Goal: Information Seeking & Learning: Compare options

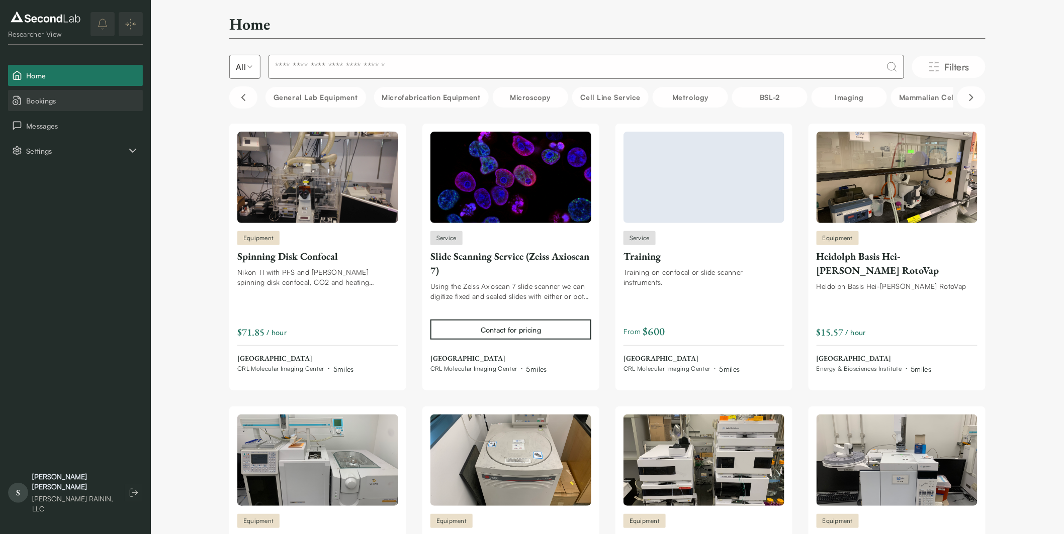
click at [86, 101] on span "Bookings" at bounding box center [82, 101] width 113 height 11
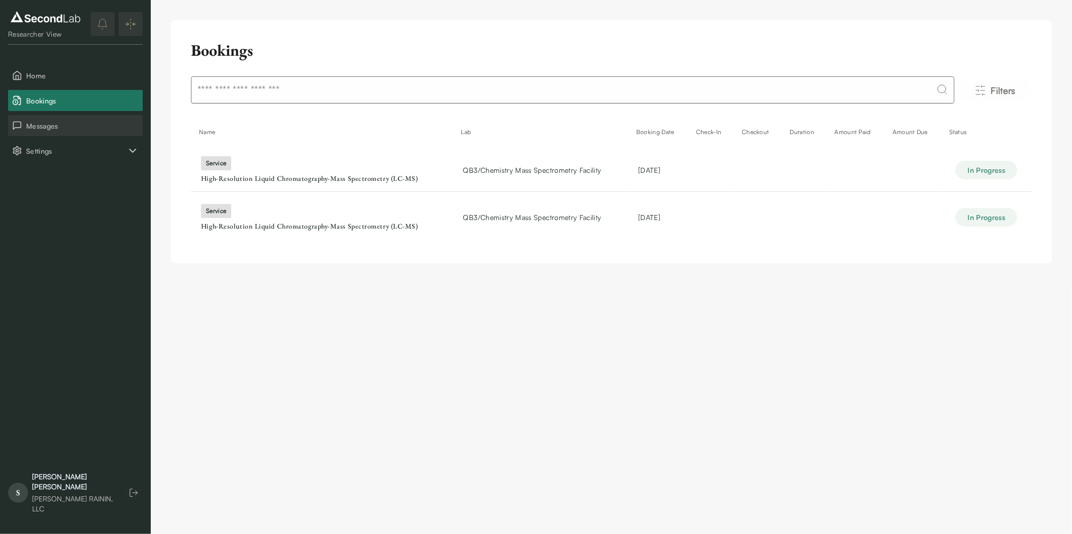
click at [81, 124] on span "Messages" at bounding box center [82, 126] width 113 height 11
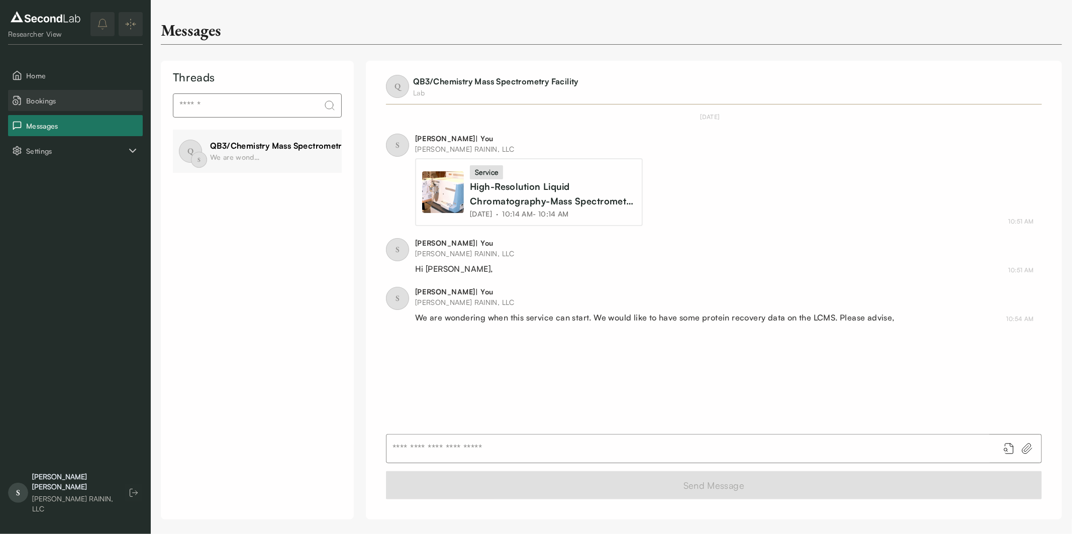
click at [74, 93] on button "Bookings" at bounding box center [75, 100] width 135 height 21
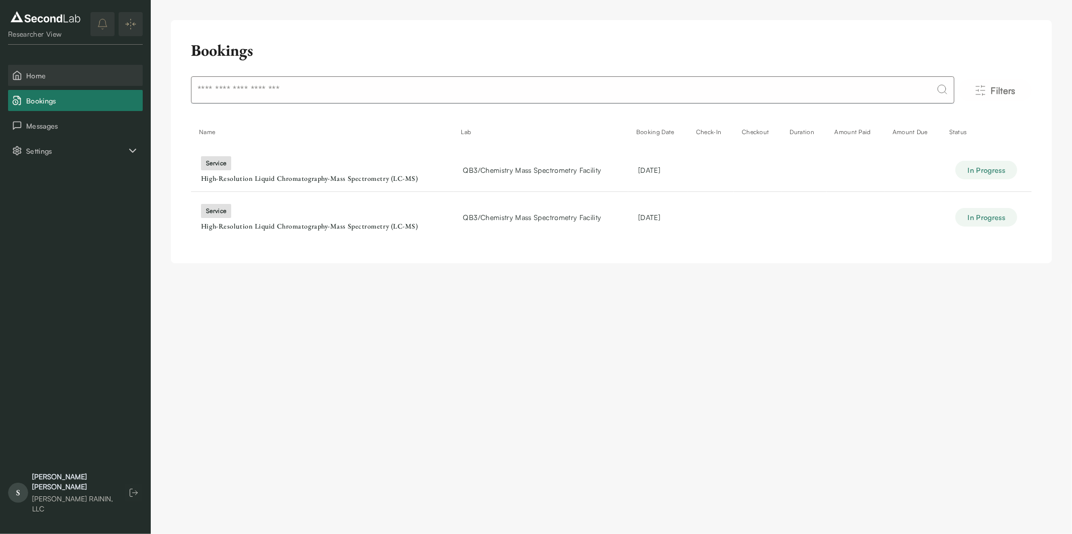
click at [68, 71] on span "Home" at bounding box center [82, 75] width 113 height 11
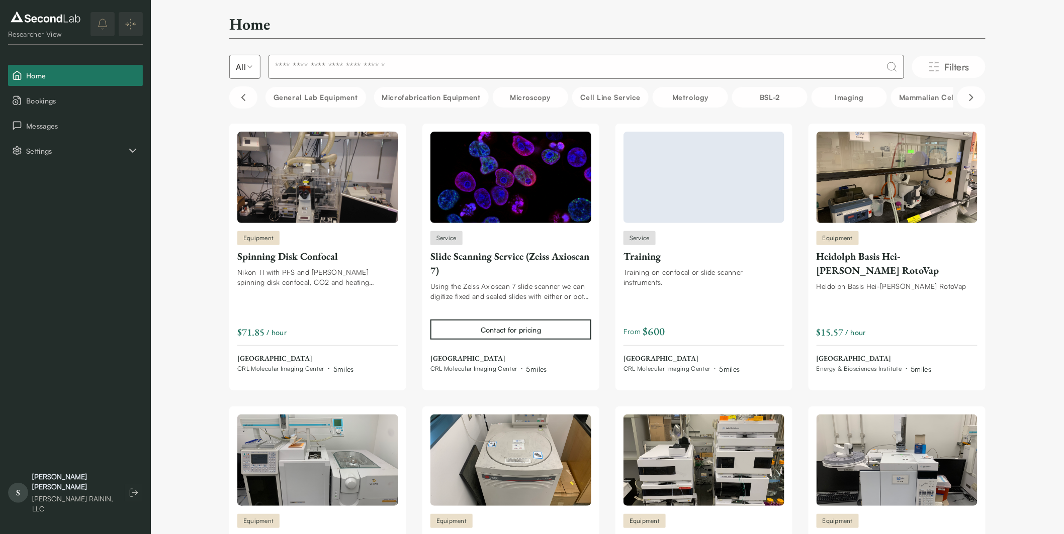
click at [288, 67] on input at bounding box center [585, 67] width 635 height 24
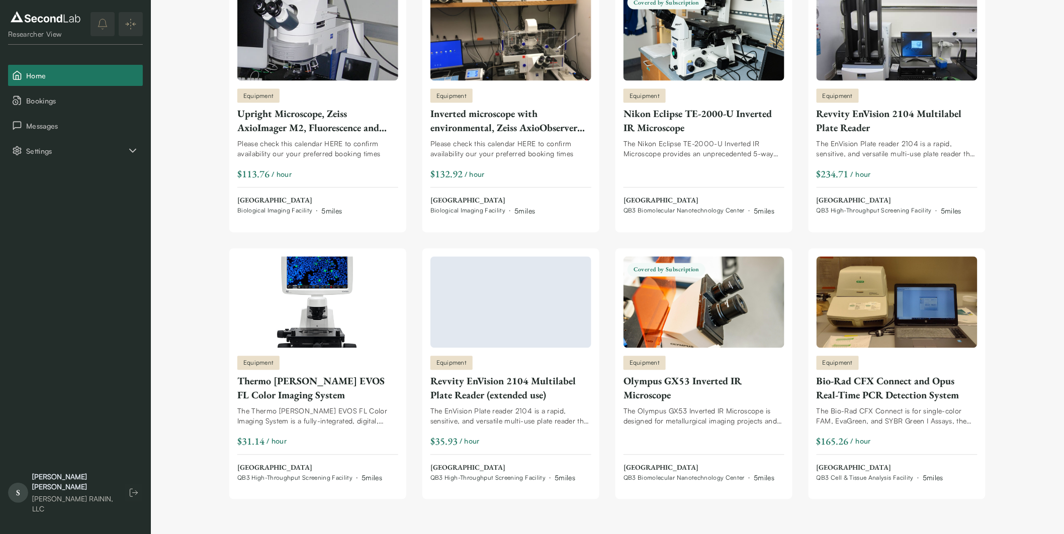
scroll to position [705, 0]
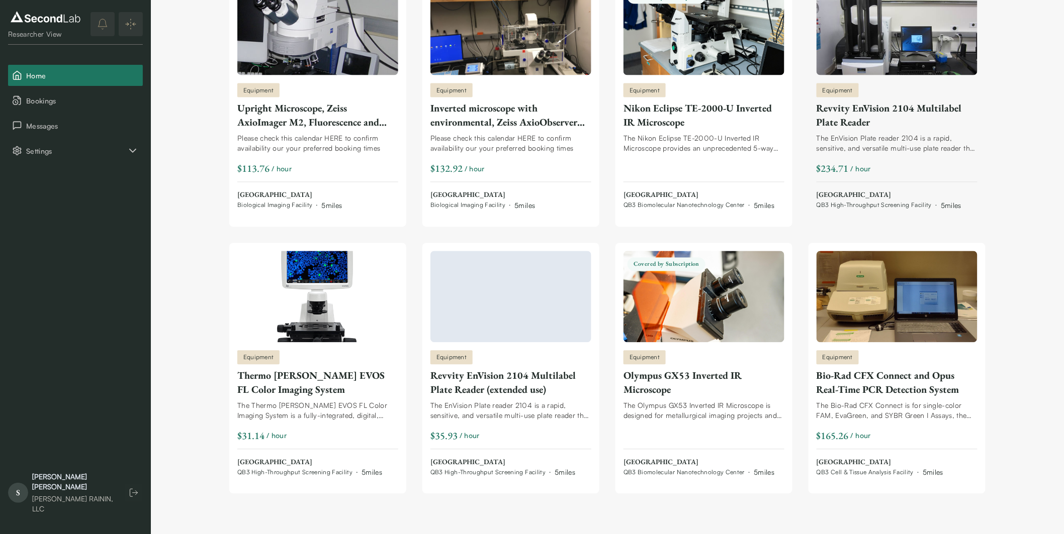
type input "*****"
click at [904, 78] on link "Equipment Revvity EnVision 2104 Multilabel Plate Reader The EnVision Plate read…" at bounding box center [896, 97] width 161 height 227
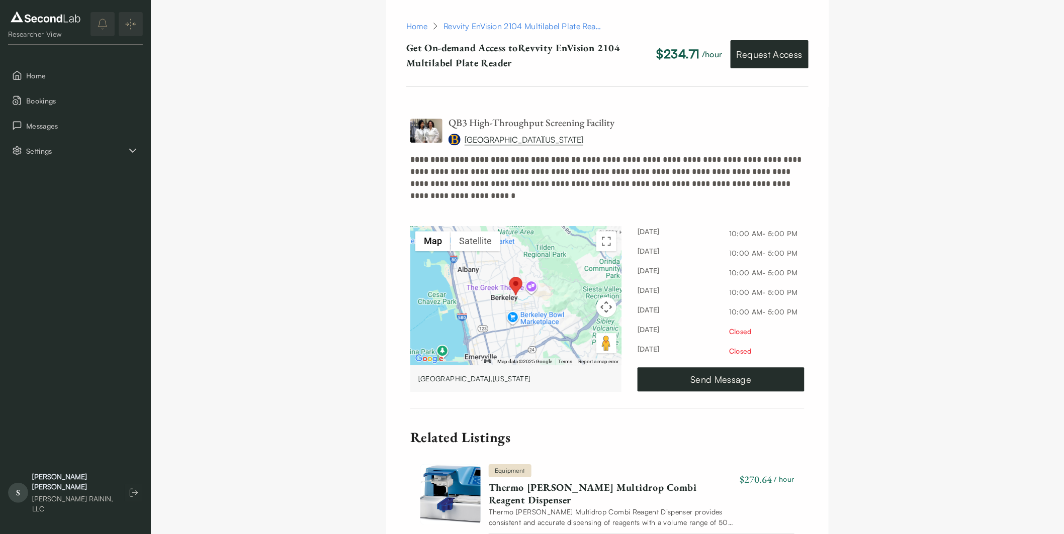
scroll to position [1005, 0]
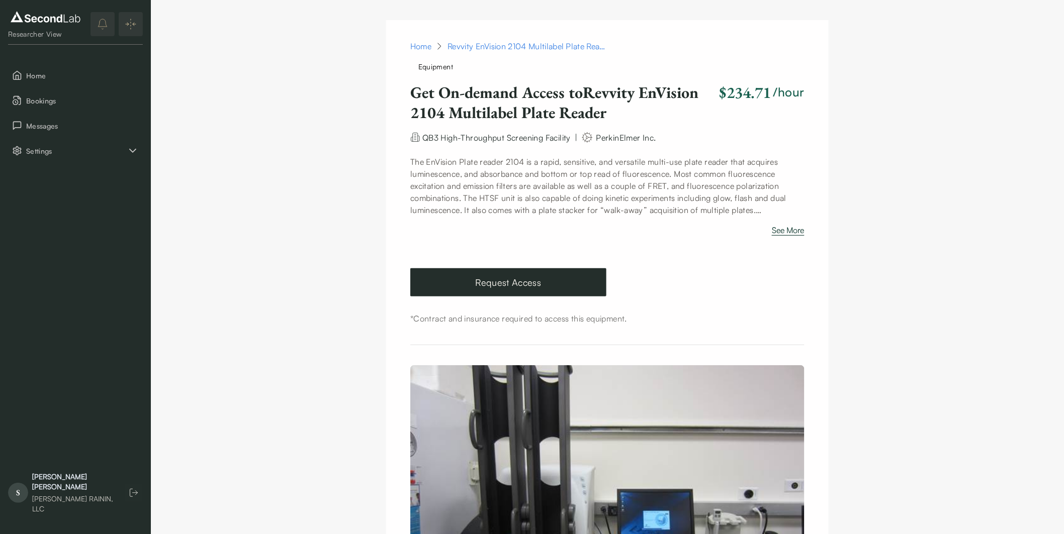
click at [789, 229] on button "See More" at bounding box center [788, 232] width 33 height 16
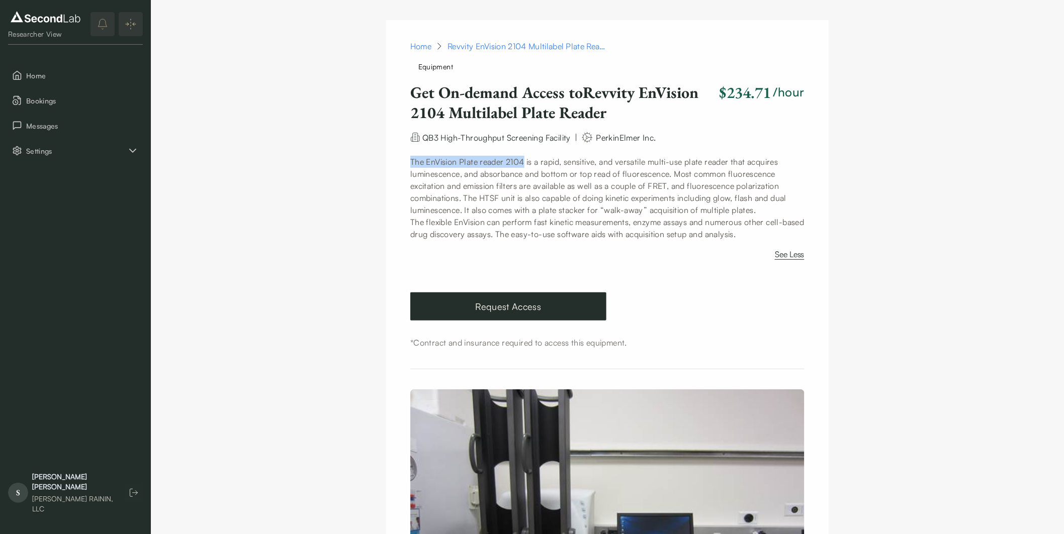
drag, startPoint x: 411, startPoint y: 159, endPoint x: 527, endPoint y: 160, distance: 115.6
click at [527, 160] on p "The EnVision Plate reader 2104 is a rapid, sensitive, and versatile multi-use p…" at bounding box center [607, 198] width 394 height 84
copy p "The EnVision Plate reader 2104"
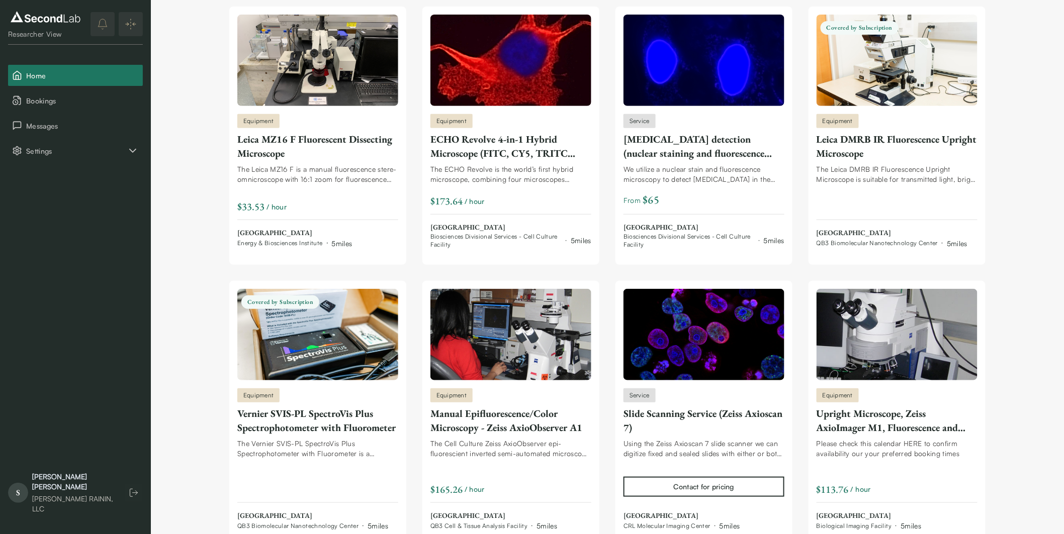
scroll to position [152, 0]
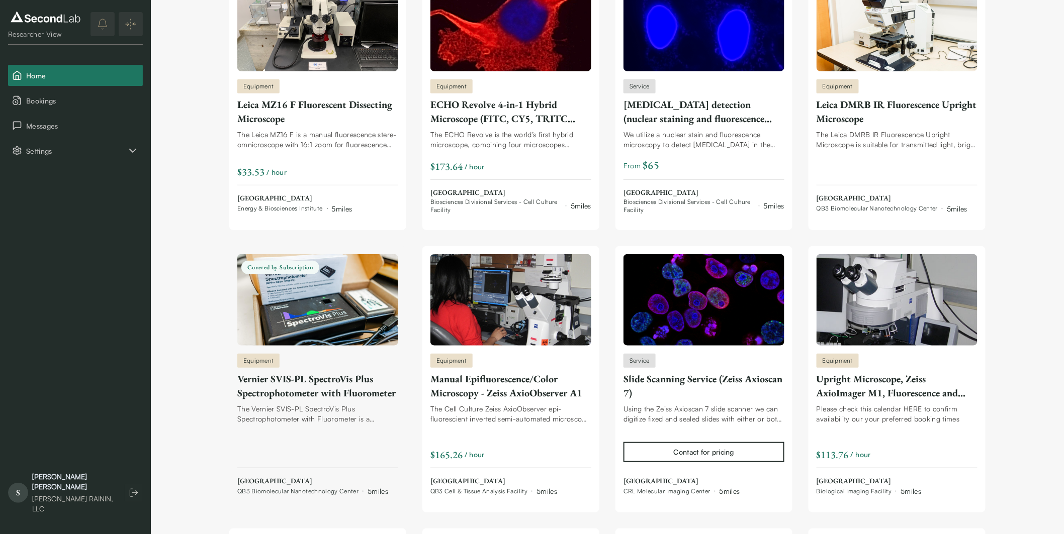
click at [339, 385] on div "Vernier SVIS-PL SpectroVis Plus Spectrophotometer with Fluorometer" at bounding box center [317, 386] width 161 height 28
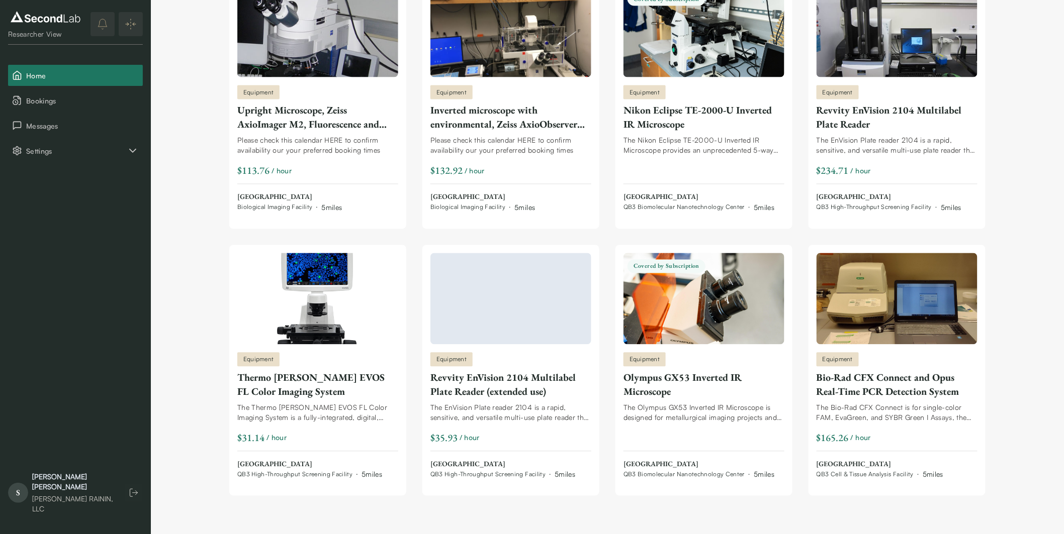
scroll to position [705, 0]
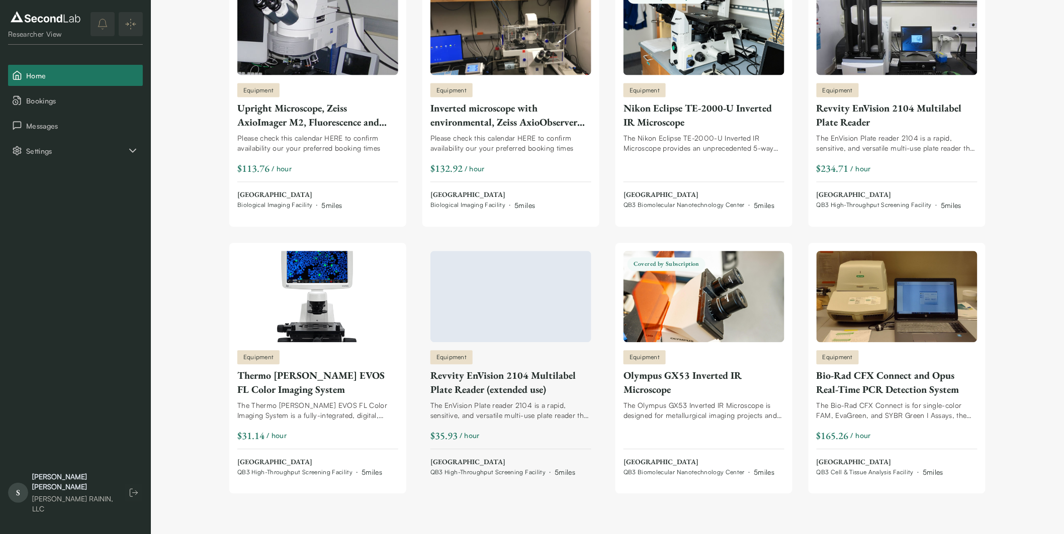
click at [529, 377] on div "Revvity EnVision 2104 Multilabel Plate Reader (extended use)" at bounding box center [510, 383] width 161 height 28
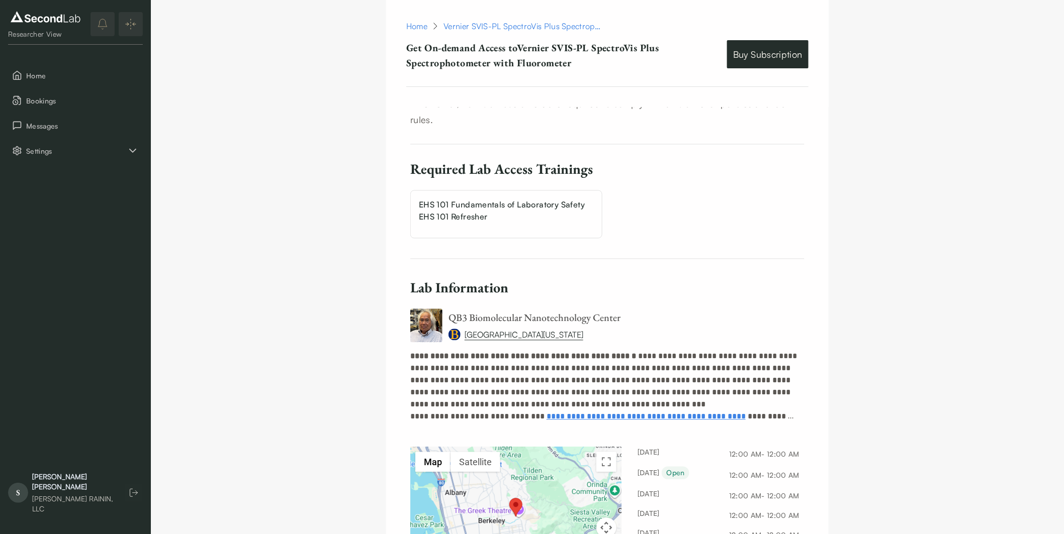
scroll to position [726, 0]
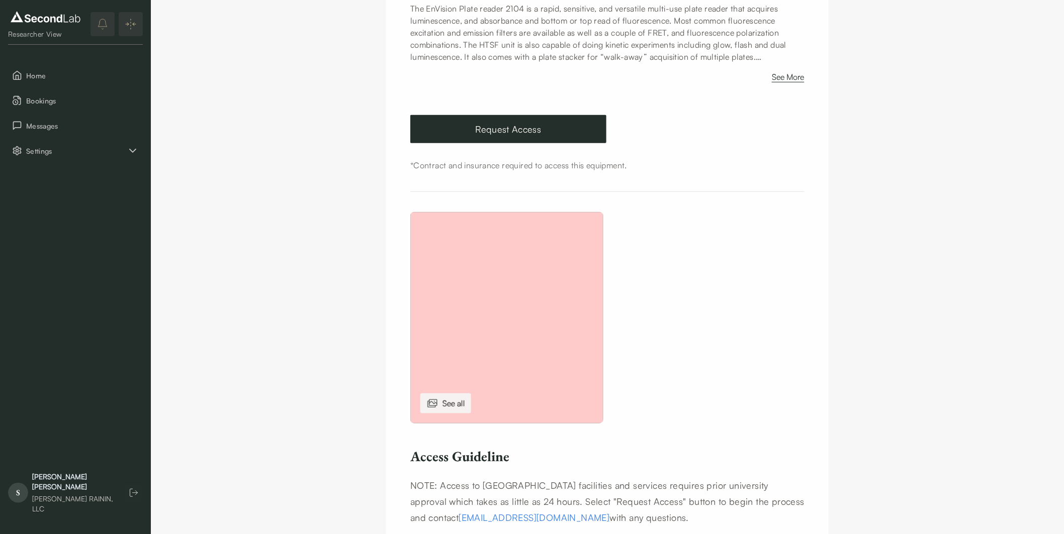
scroll to position [167, 0]
